Goal: Complete application form: Complete application form

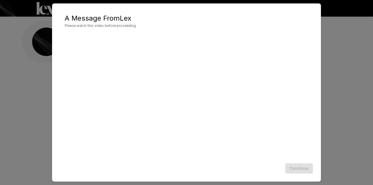
scroll to position [7, 0]
click at [355, 138] on div "A Message From [PERSON_NAME] Please watch this video before proceeding Continue" at bounding box center [186, 92] width 373 height 185
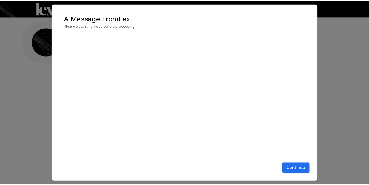
scroll to position [13, 0]
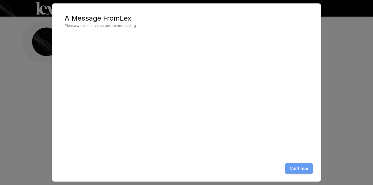
click at [302, 169] on button "Continue" at bounding box center [300, 169] width 28 height 11
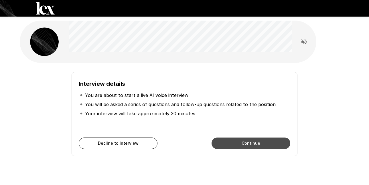
click at [259, 142] on button "Continue" at bounding box center [251, 143] width 79 height 11
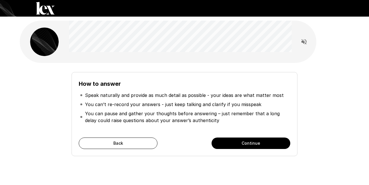
click at [259, 142] on button "Continue" at bounding box center [251, 143] width 79 height 11
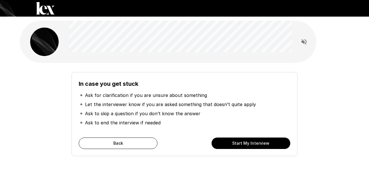
click at [259, 142] on button "Start My Interview" at bounding box center [251, 143] width 79 height 11
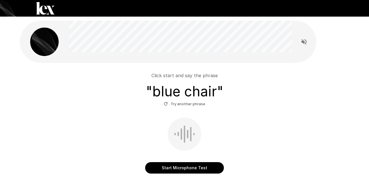
click at [178, 169] on button "Start Microphone Test" at bounding box center [184, 167] width 79 height 11
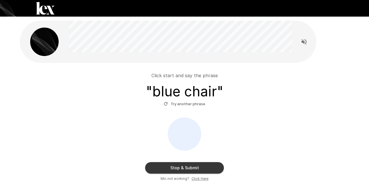
click at [178, 169] on button "Stop & Submit" at bounding box center [184, 167] width 79 height 11
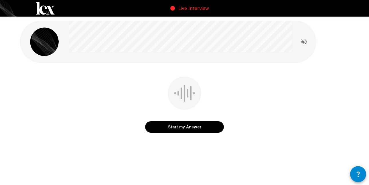
click at [179, 128] on button "Start my Answer" at bounding box center [184, 126] width 79 height 11
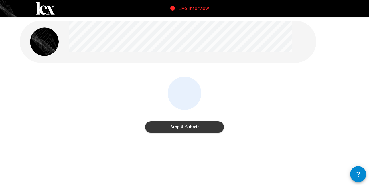
click at [188, 131] on button "Stop & Submit" at bounding box center [184, 126] width 79 height 11
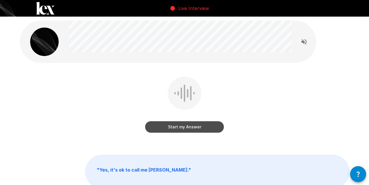
click at [188, 131] on button "Start my Answer" at bounding box center [184, 126] width 79 height 11
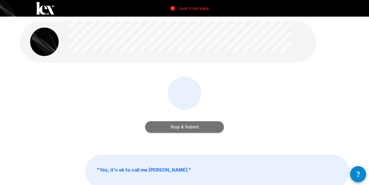
click at [188, 131] on button "Stop & Submit" at bounding box center [184, 126] width 79 height 11
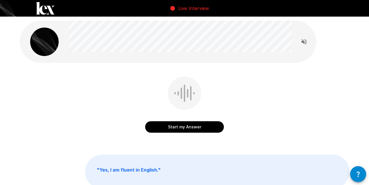
click at [188, 131] on button "Start my Answer" at bounding box center [184, 126] width 79 height 11
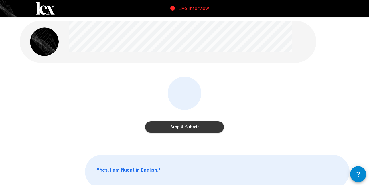
click at [188, 131] on button "Stop & Submit" at bounding box center [184, 126] width 79 height 11
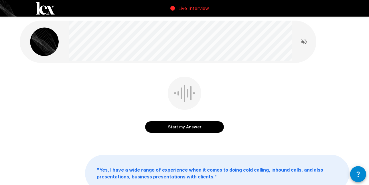
click at [188, 131] on button "Start my Answer" at bounding box center [184, 126] width 79 height 11
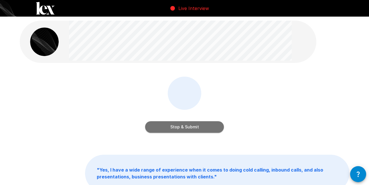
click at [188, 131] on button "Stop & Submit" at bounding box center [184, 126] width 79 height 11
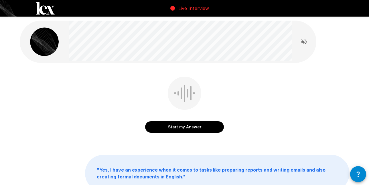
click at [188, 131] on button "Start my Answer" at bounding box center [184, 126] width 79 height 11
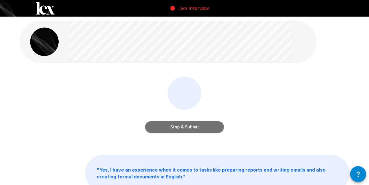
click at [188, 131] on button "Stop & Submit" at bounding box center [184, 126] width 79 height 11
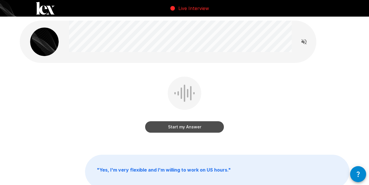
click at [188, 131] on button "Start my Answer" at bounding box center [184, 126] width 79 height 11
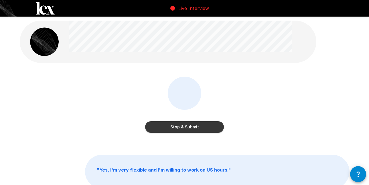
click at [188, 131] on button "Stop & Submit" at bounding box center [184, 126] width 79 height 11
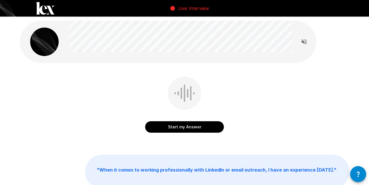
click at [188, 131] on button "Start my Answer" at bounding box center [184, 126] width 79 height 11
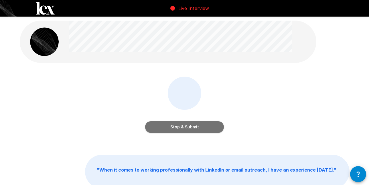
click at [188, 131] on button "Stop & Submit" at bounding box center [184, 126] width 79 height 11
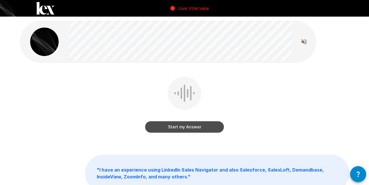
click at [188, 131] on button "Start my Answer" at bounding box center [184, 126] width 79 height 11
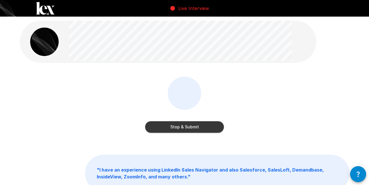
click at [188, 131] on button "Stop & Submit" at bounding box center [184, 126] width 79 height 11
